Goal: Navigation & Orientation: Find specific page/section

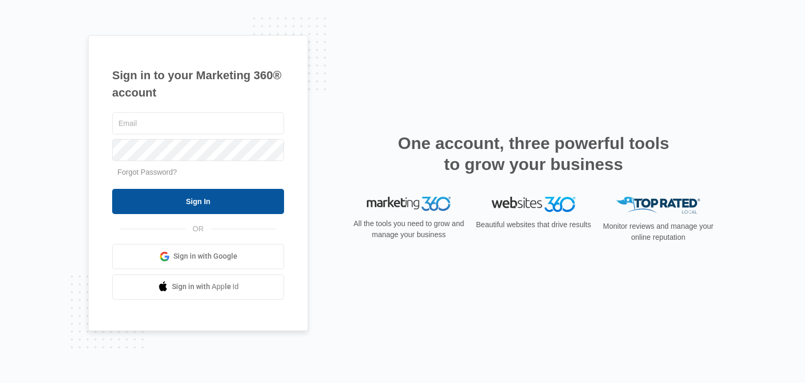
type input "[EMAIL_ADDRESS][DOMAIN_NAME]"
click at [218, 199] on input "Sign In" at bounding box center [198, 201] width 172 height 25
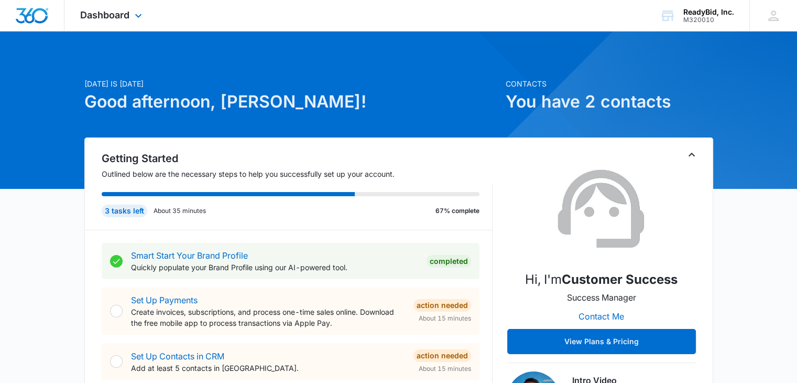
click at [115, 6] on div "Dashboard Apps Reputation Websites Forms CRM Email Social Content Ads Intellige…" at bounding box center [112, 15] width 96 height 31
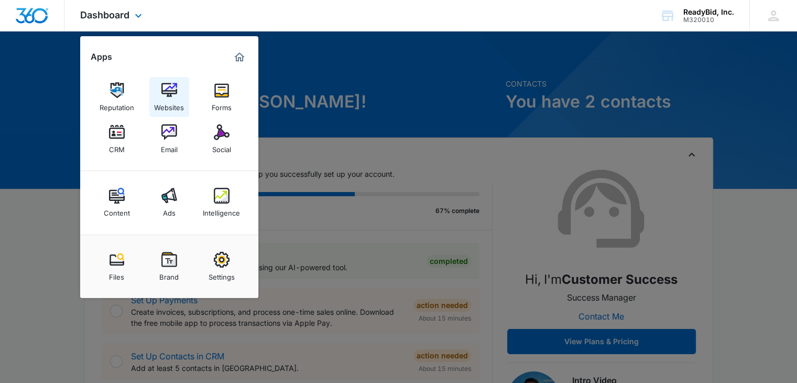
click at [166, 80] on link "Websites" at bounding box center [169, 97] width 40 height 40
